Goal: Find specific page/section: Find specific page/section

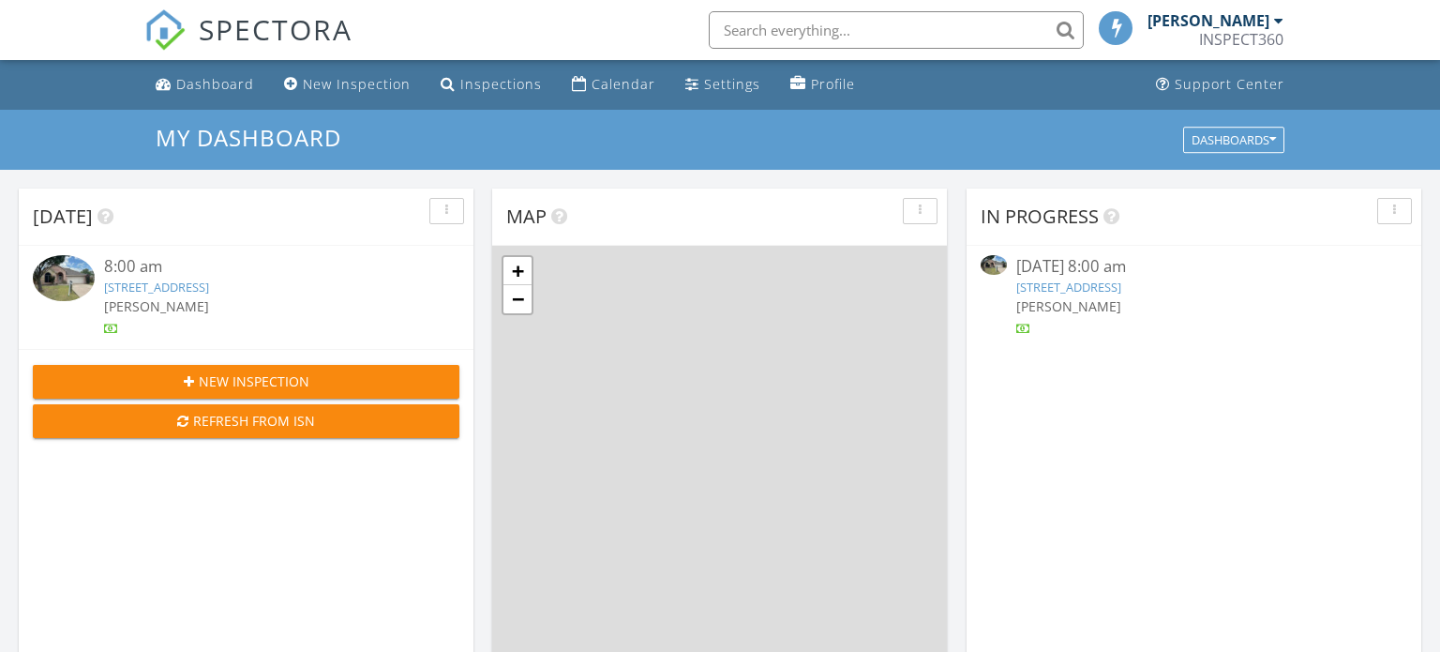
scroll to position [1708, 1441]
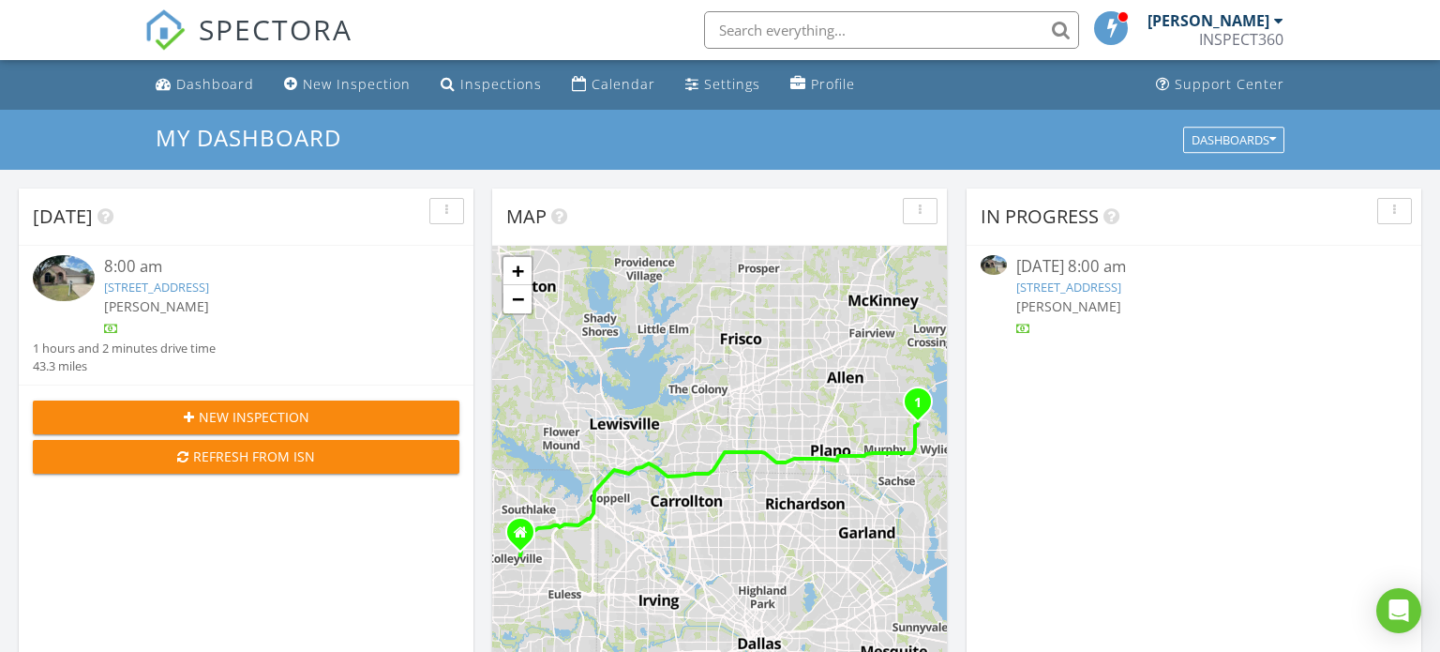
click at [64, 279] on img at bounding box center [64, 278] width 62 height 46
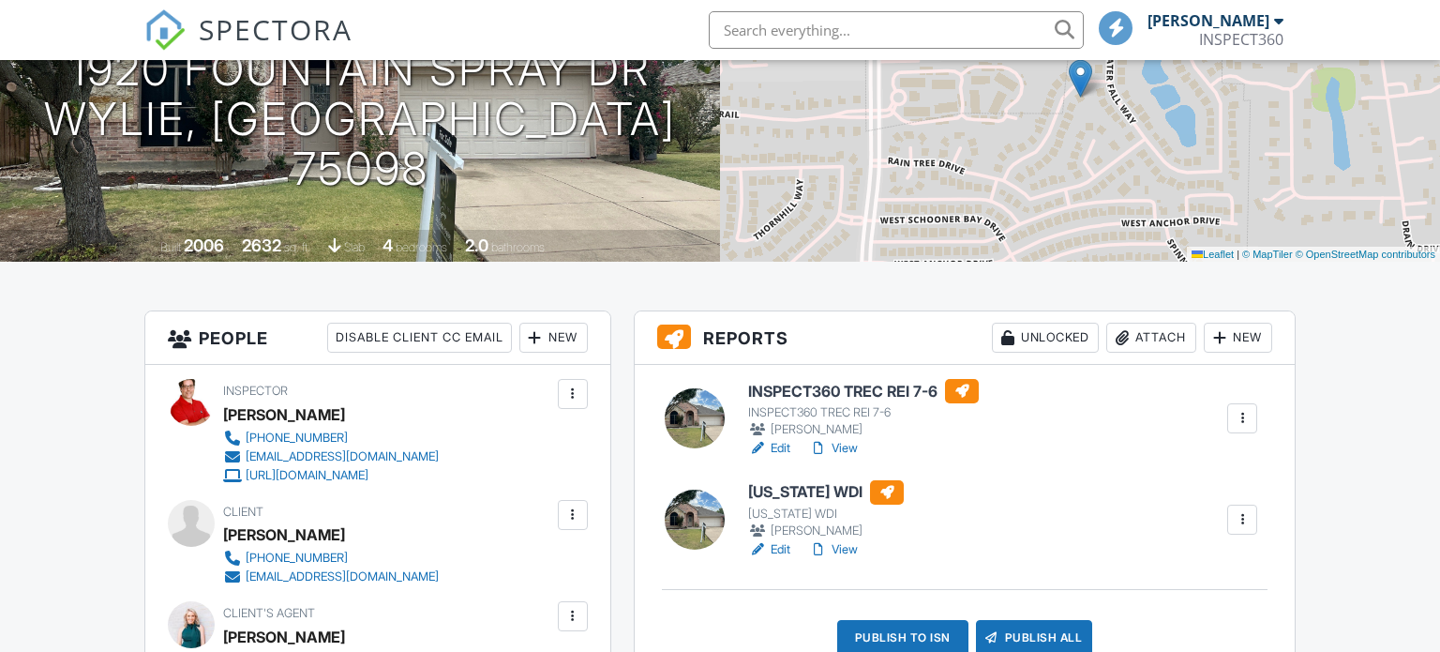
scroll to position [251, 0]
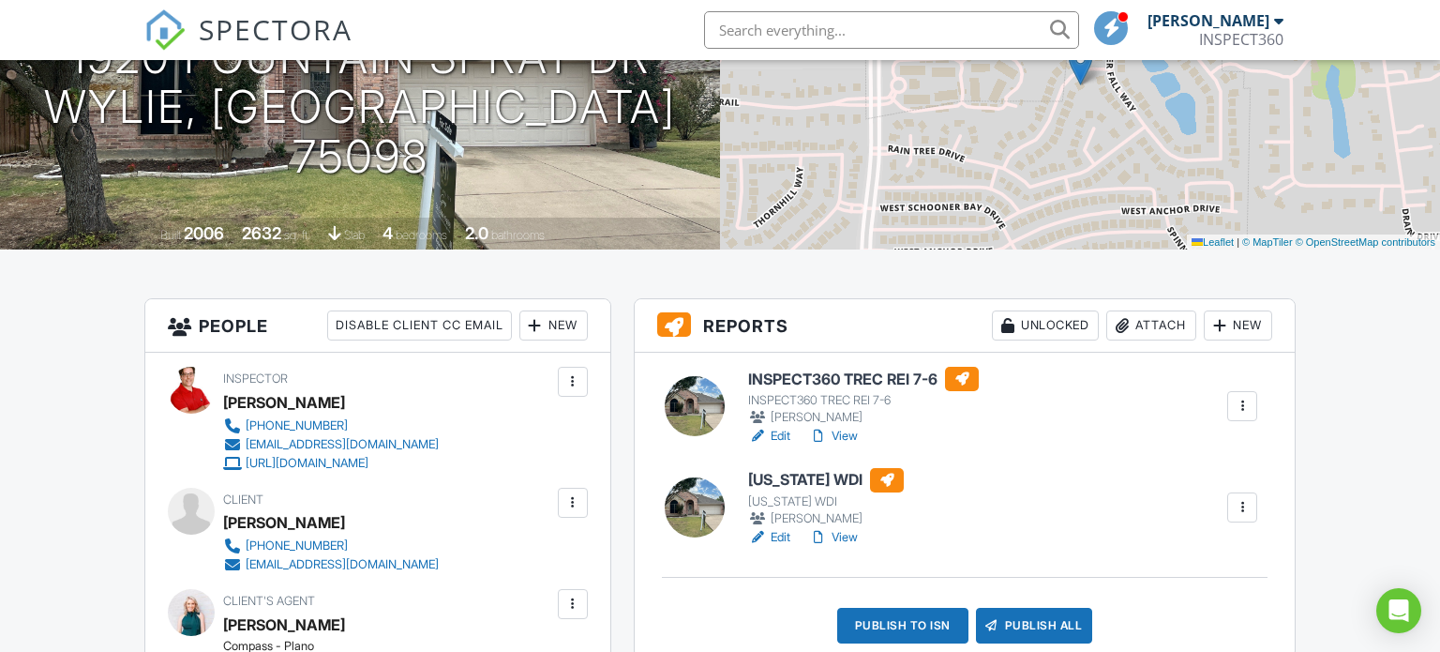
click at [849, 436] on link "View" at bounding box center [833, 436] width 49 height 19
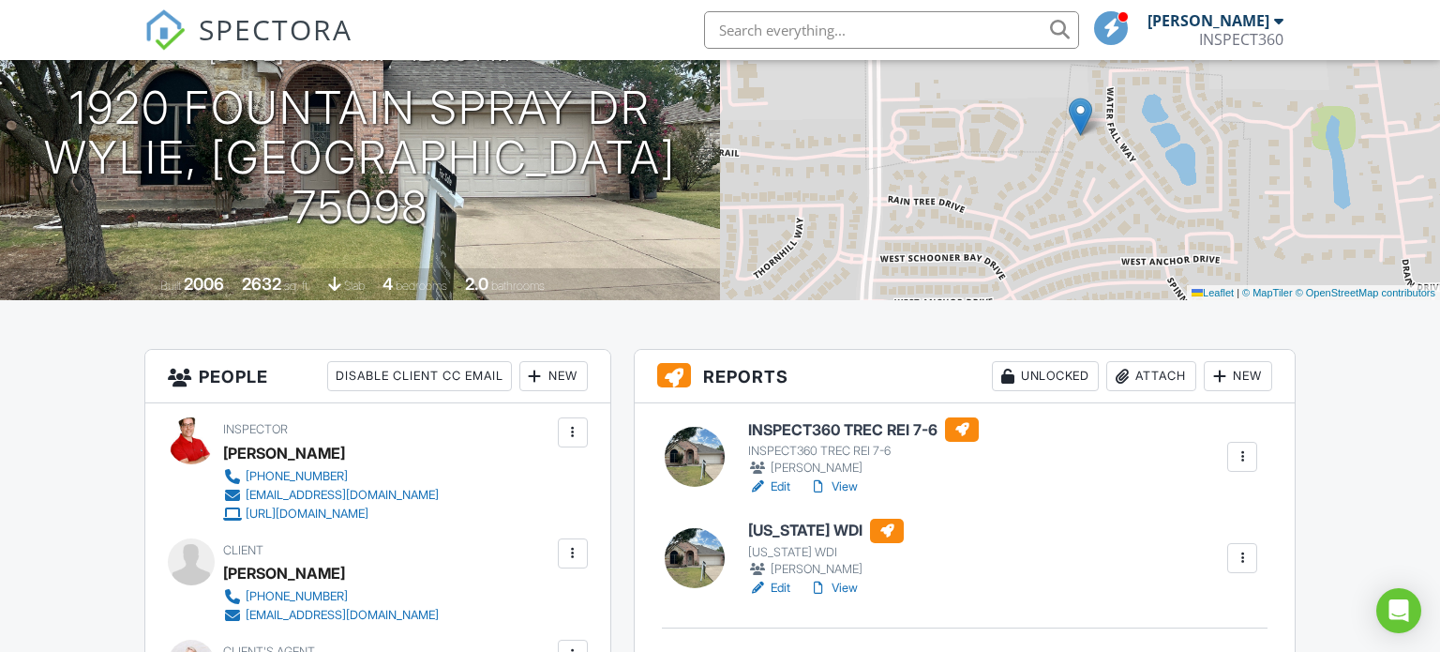
scroll to position [304, 0]
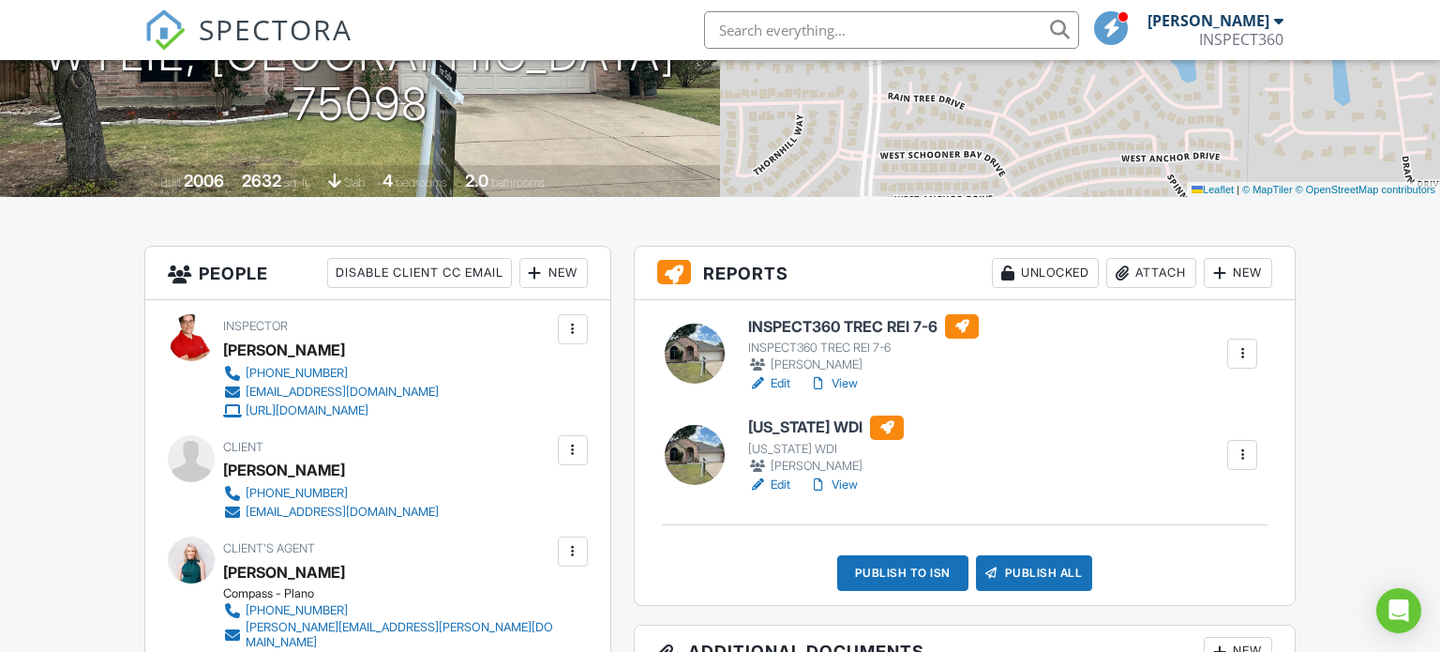
click at [856, 384] on link "View" at bounding box center [833, 383] width 49 height 19
